Goal: Task Accomplishment & Management: Manage account settings

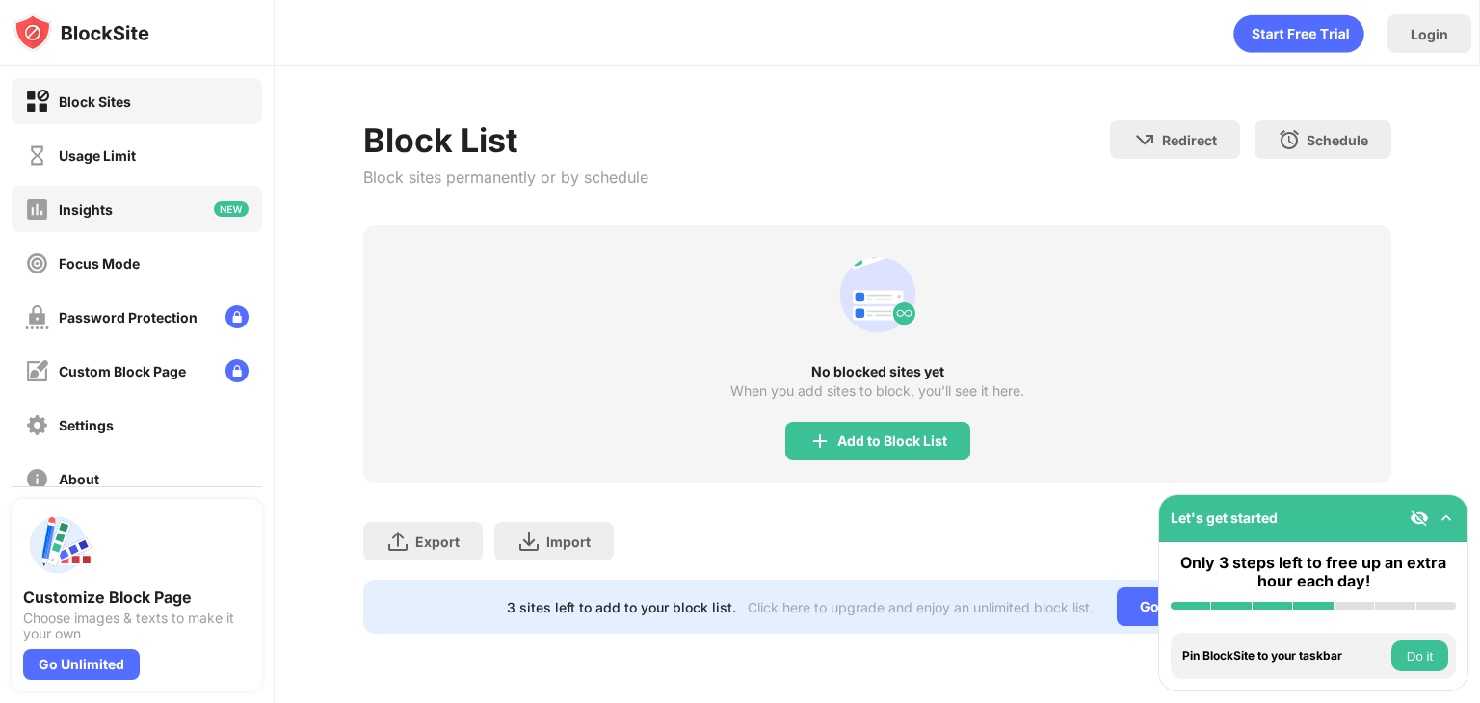
scroll to position [143, 0]
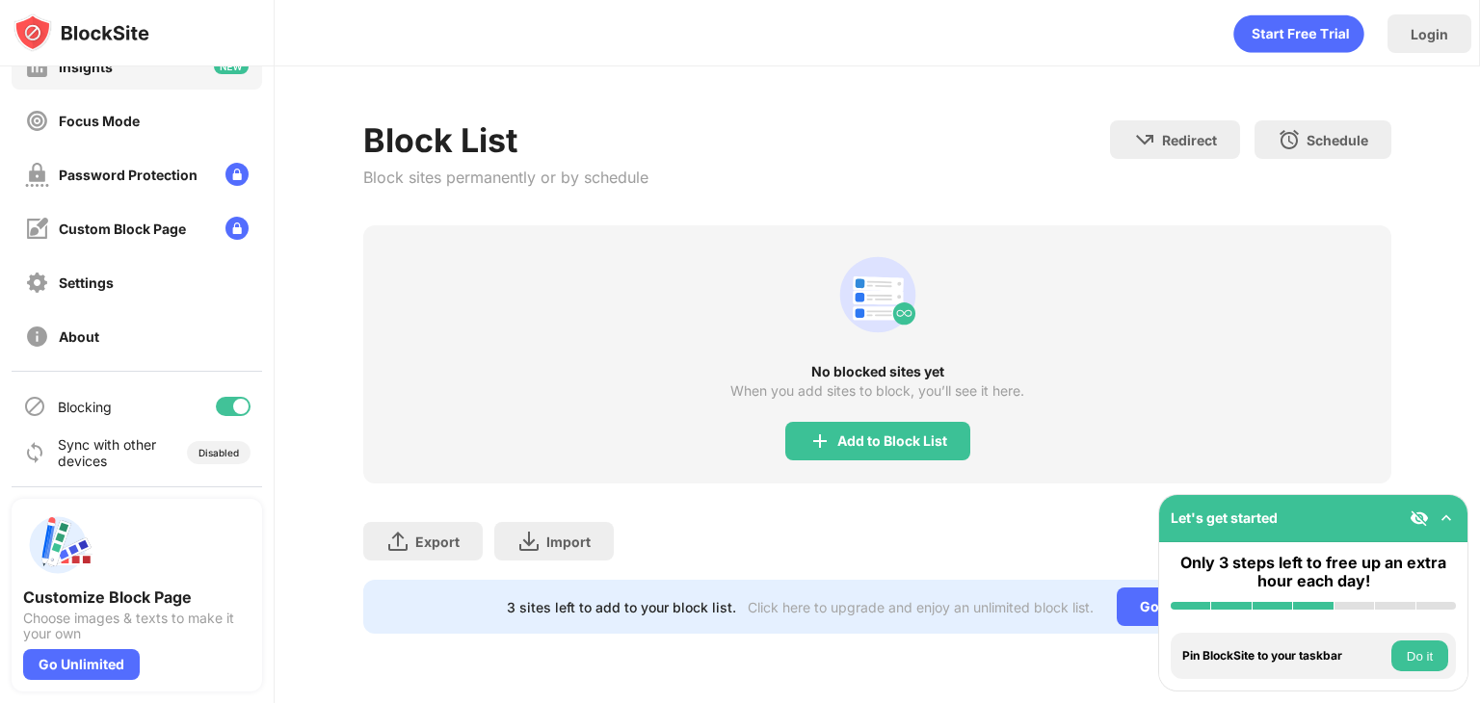
click at [188, 36] on div "Usage Limit" at bounding box center [137, 12] width 251 height 46
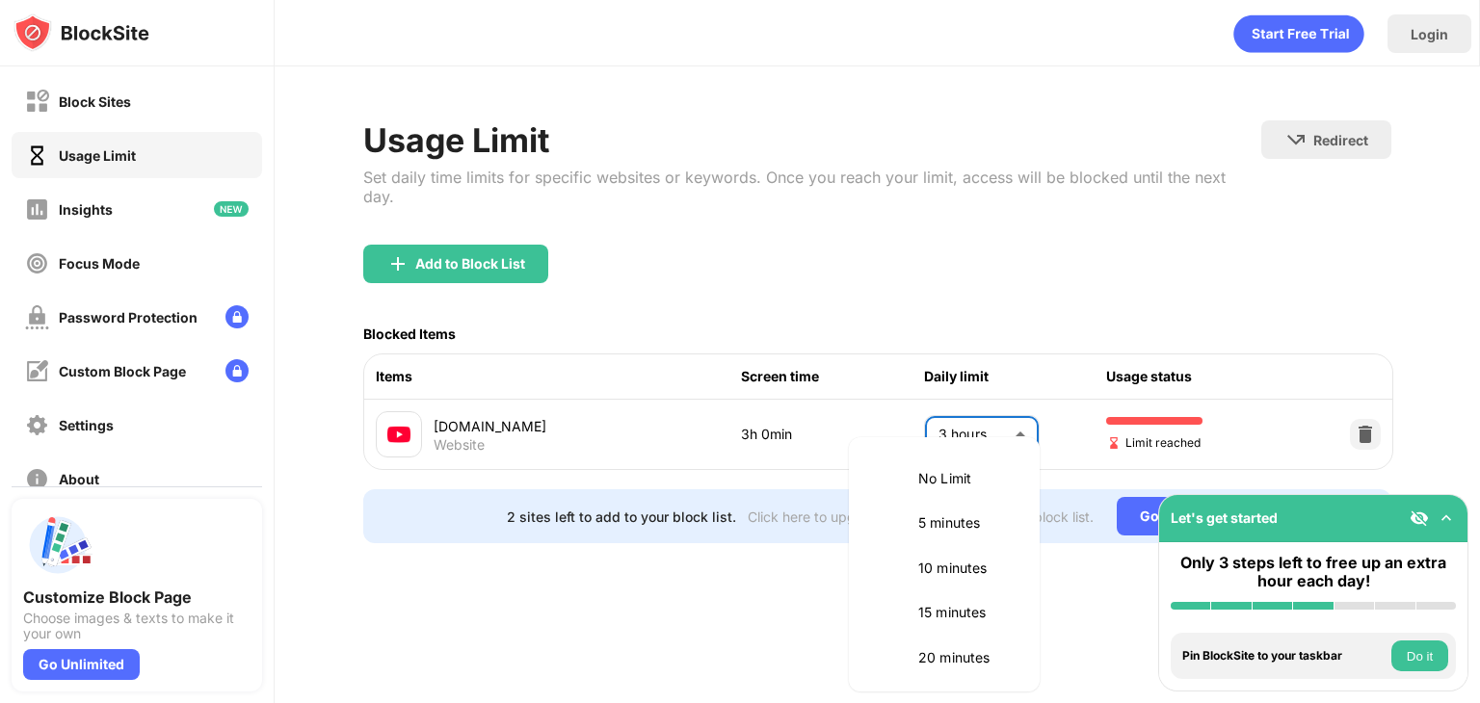
click at [980, 409] on body "Block Sites Usage Limit Insights Focus Mode Password Protection Custom Block Pa…" at bounding box center [740, 351] width 1480 height 703
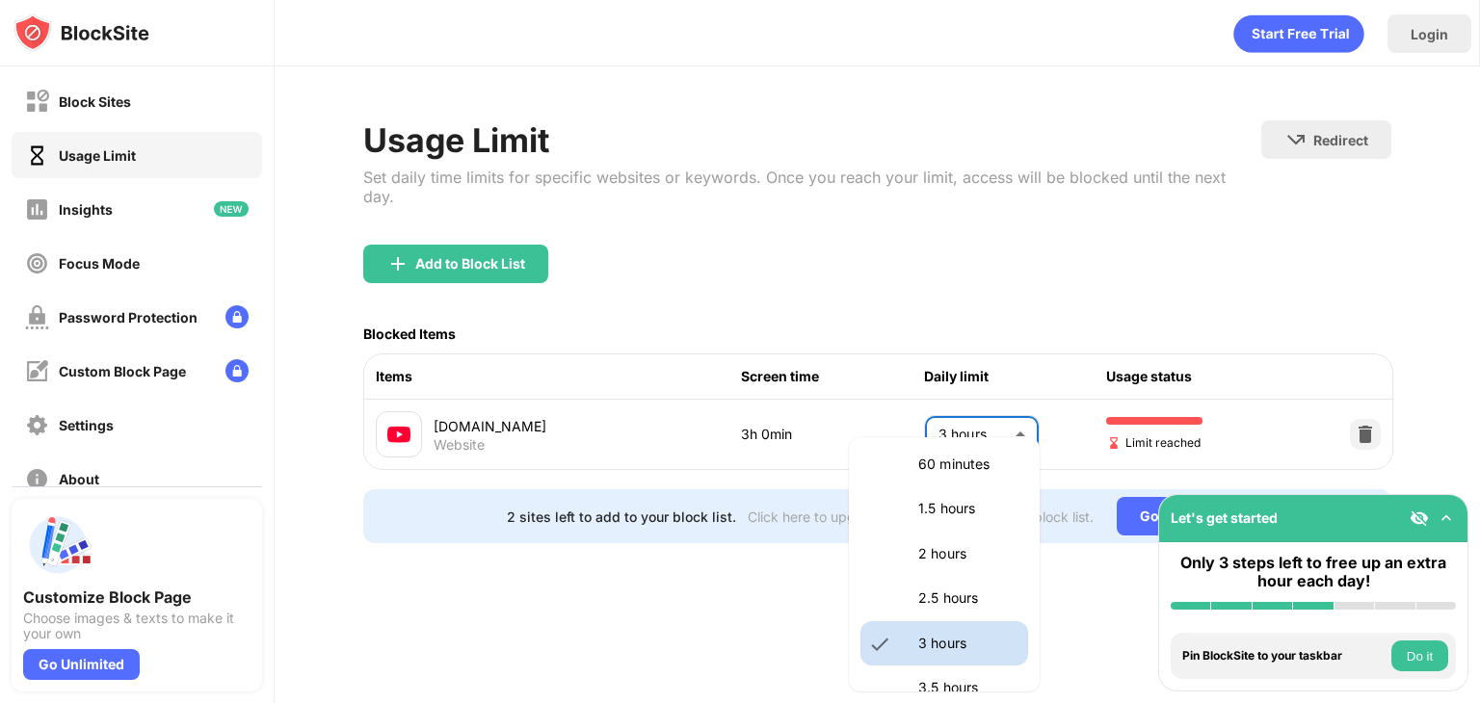
scroll to position [536, 0]
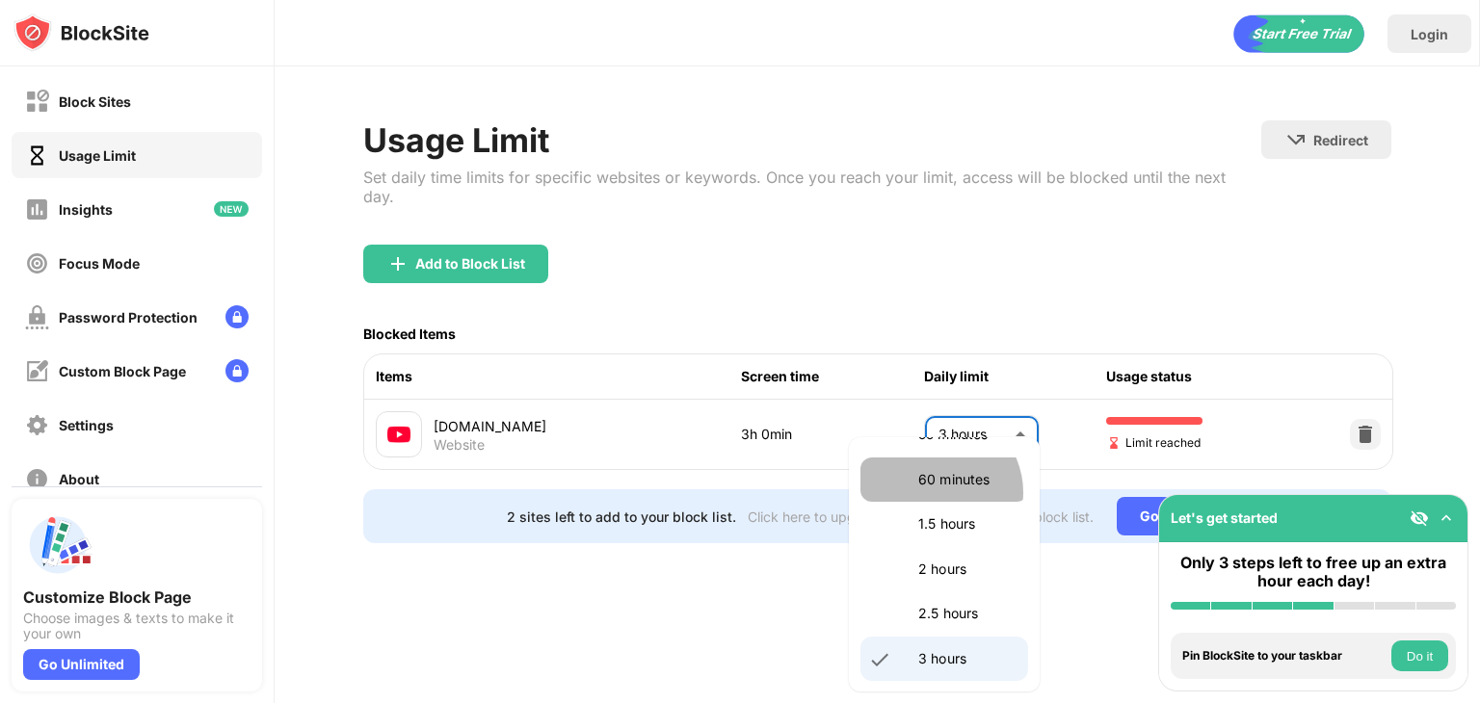
click at [938, 492] on li "60 minutes" at bounding box center [944, 480] width 168 height 44
type input "**"
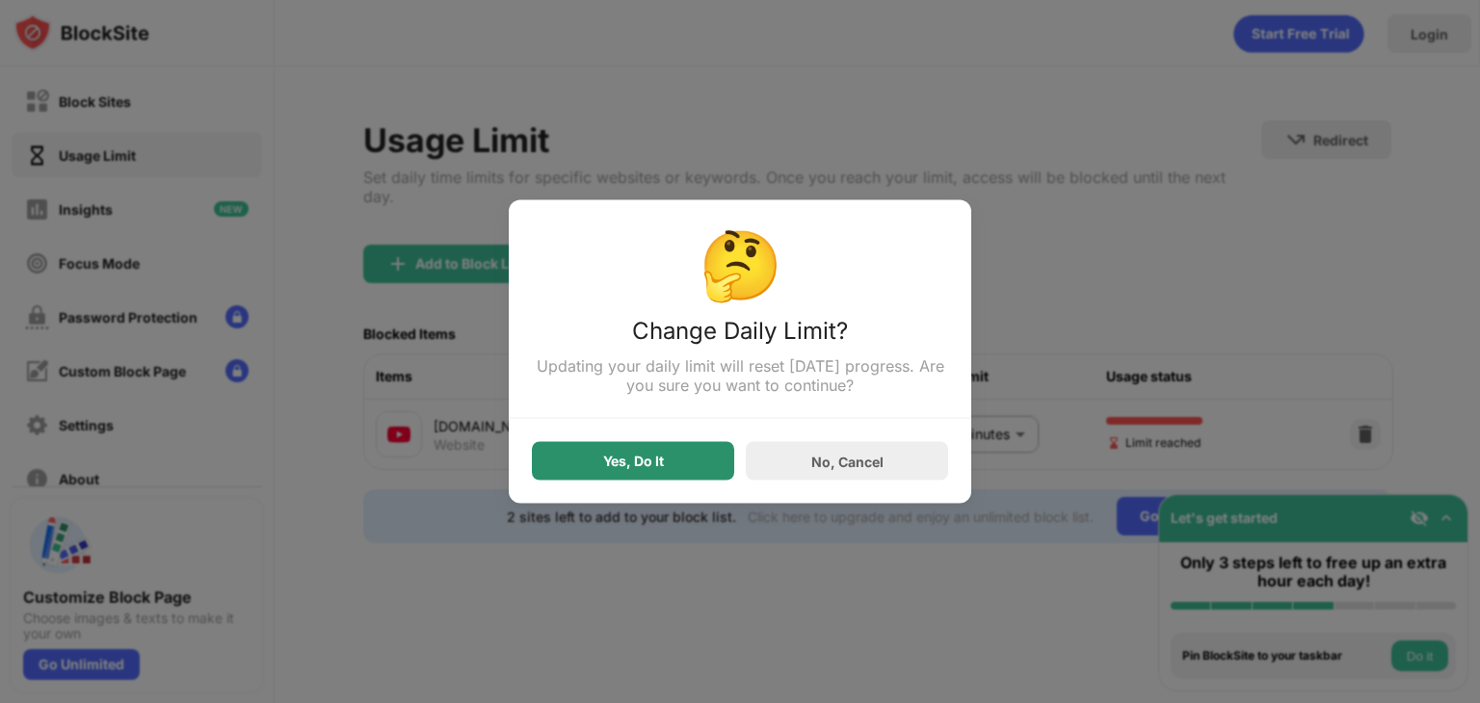
click at [603, 468] on div "Yes, Do It" at bounding box center [633, 461] width 61 height 15
